Goal: Find specific page/section: Find specific page/section

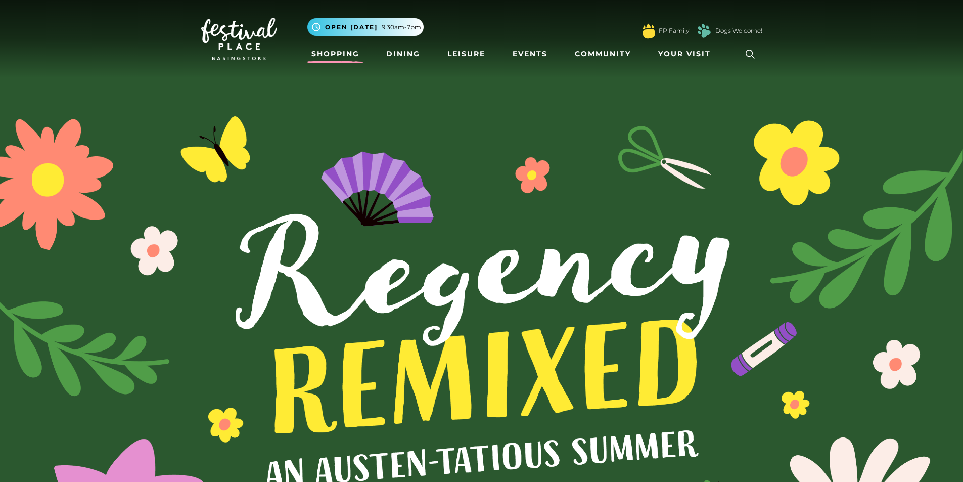
click at [327, 52] on link "Shopping" at bounding box center [335, 53] width 56 height 19
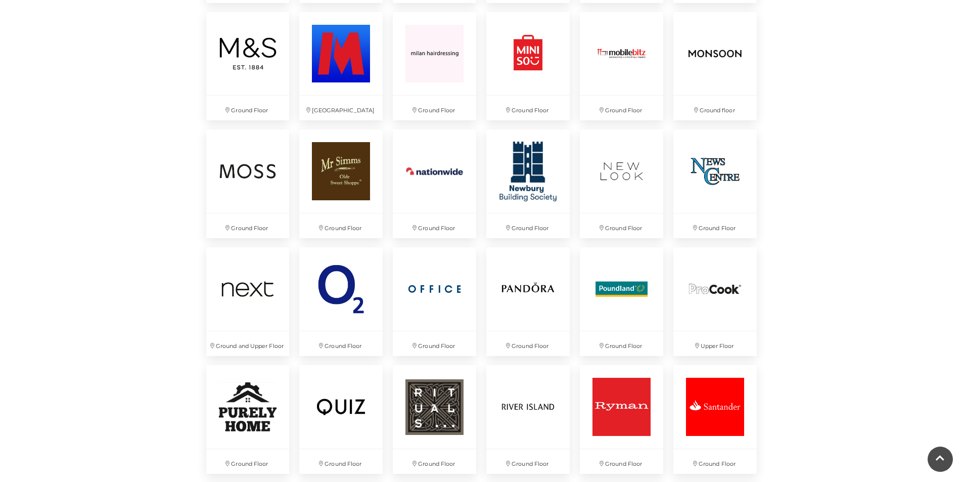
scroll to position [1870, 0]
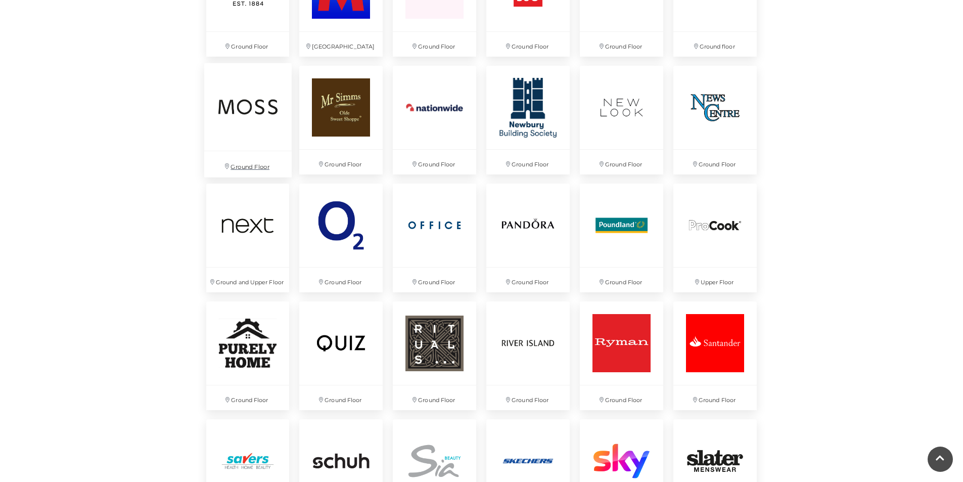
click at [248, 134] on img at bounding box center [247, 106] width 87 height 87
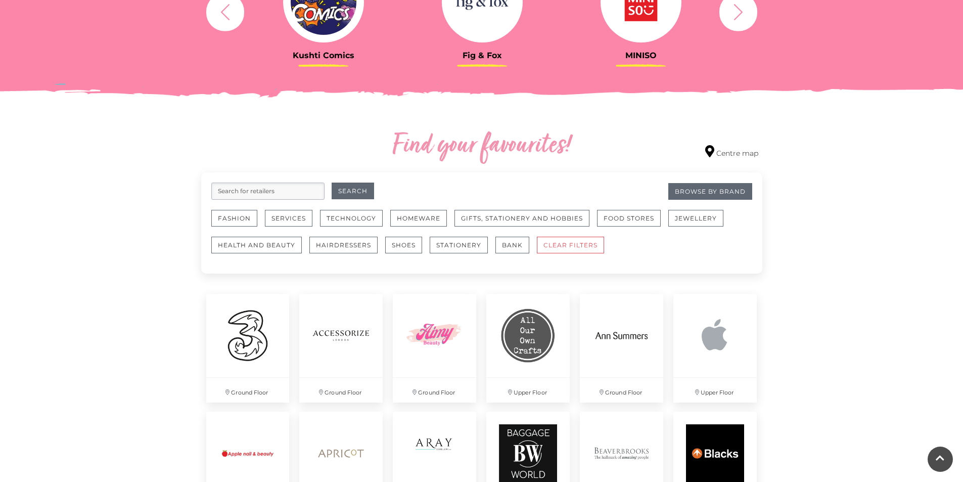
scroll to position [505, 0]
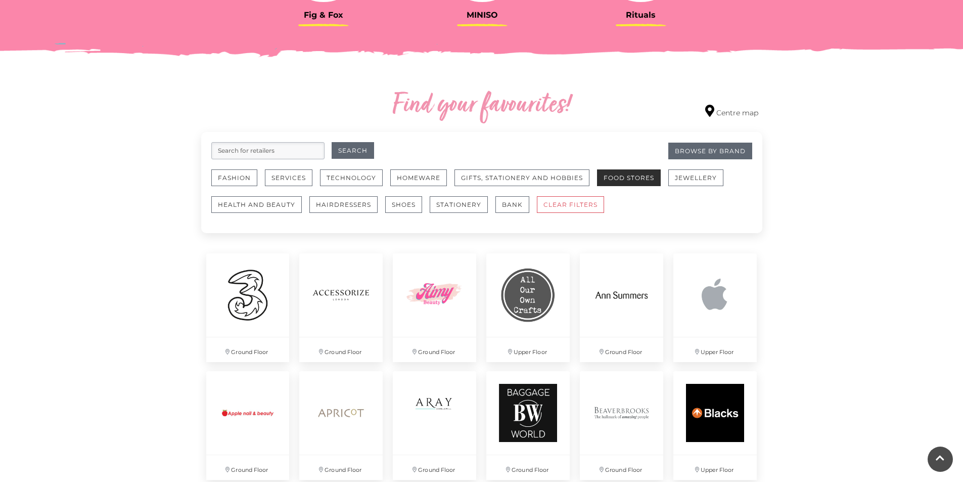
click at [635, 182] on button "Food Stores" at bounding box center [629, 177] width 64 height 17
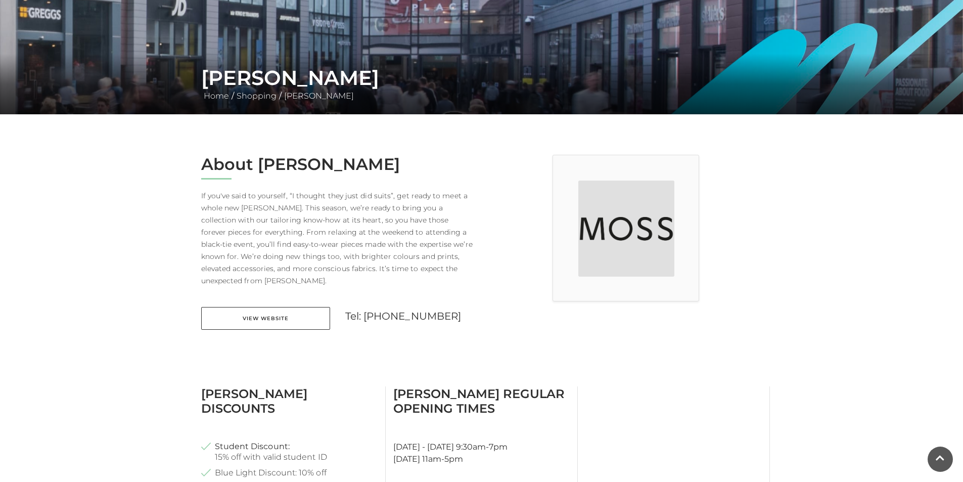
scroll to position [152, 0]
